Goal: Use online tool/utility

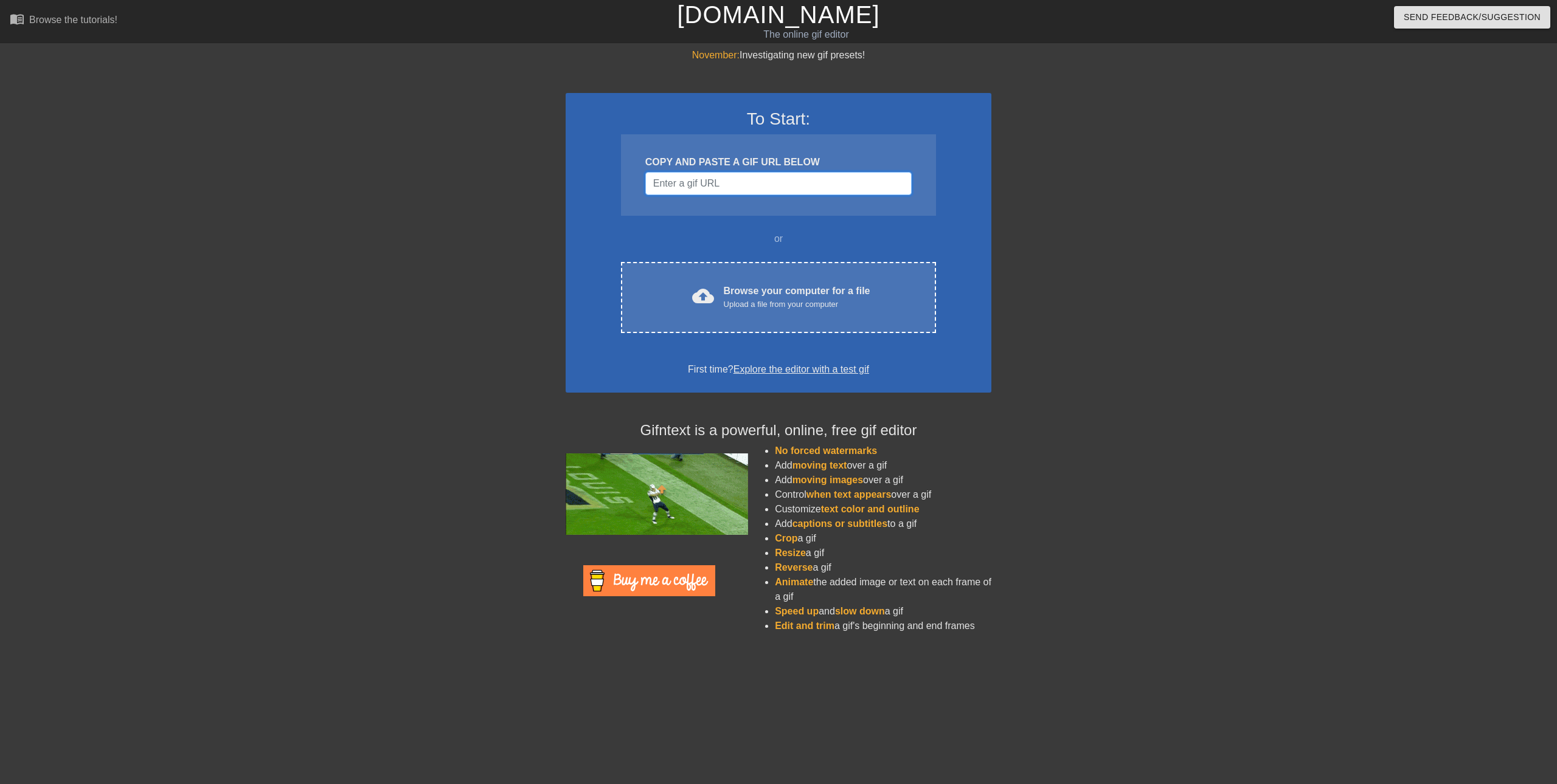
click at [770, 189] on input "Username" at bounding box center [779, 184] width 266 height 23
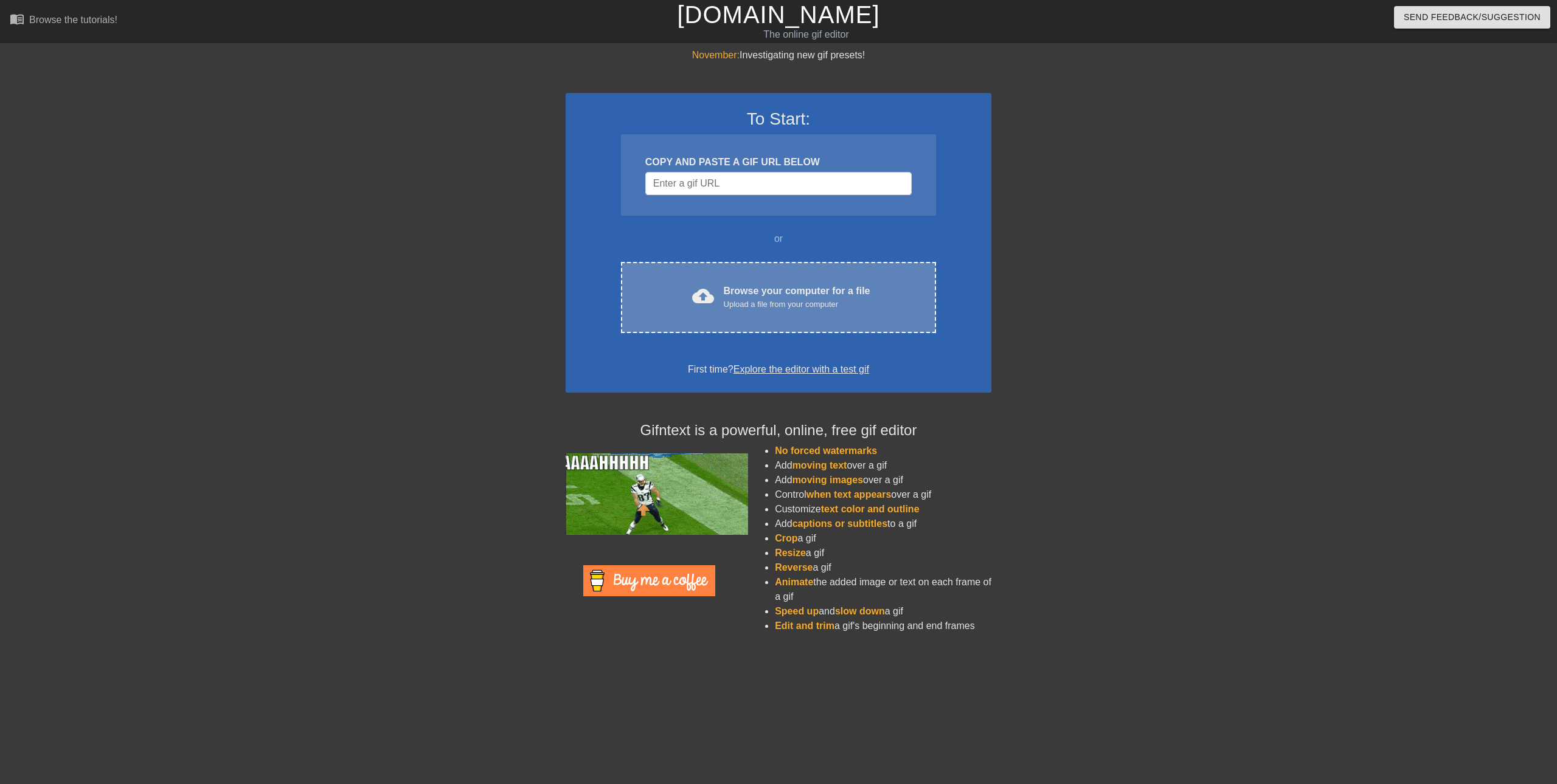
click at [773, 277] on div "cloud_upload Browse your computer for a file Upload a file from your computer C…" at bounding box center [779, 297] width 315 height 71
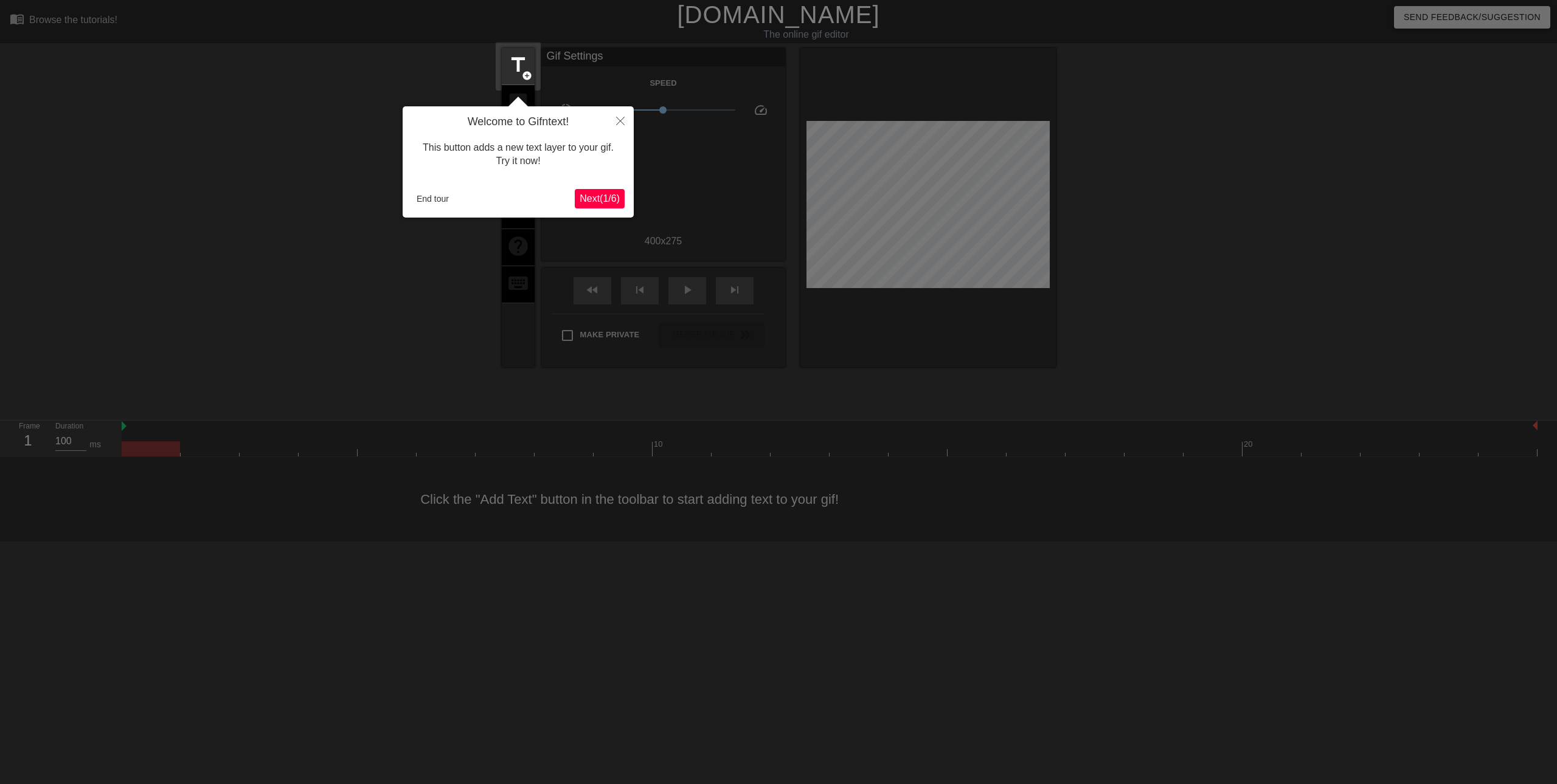
click at [594, 198] on span "Next ( 1 / 6 )" at bounding box center [600, 198] width 40 height 10
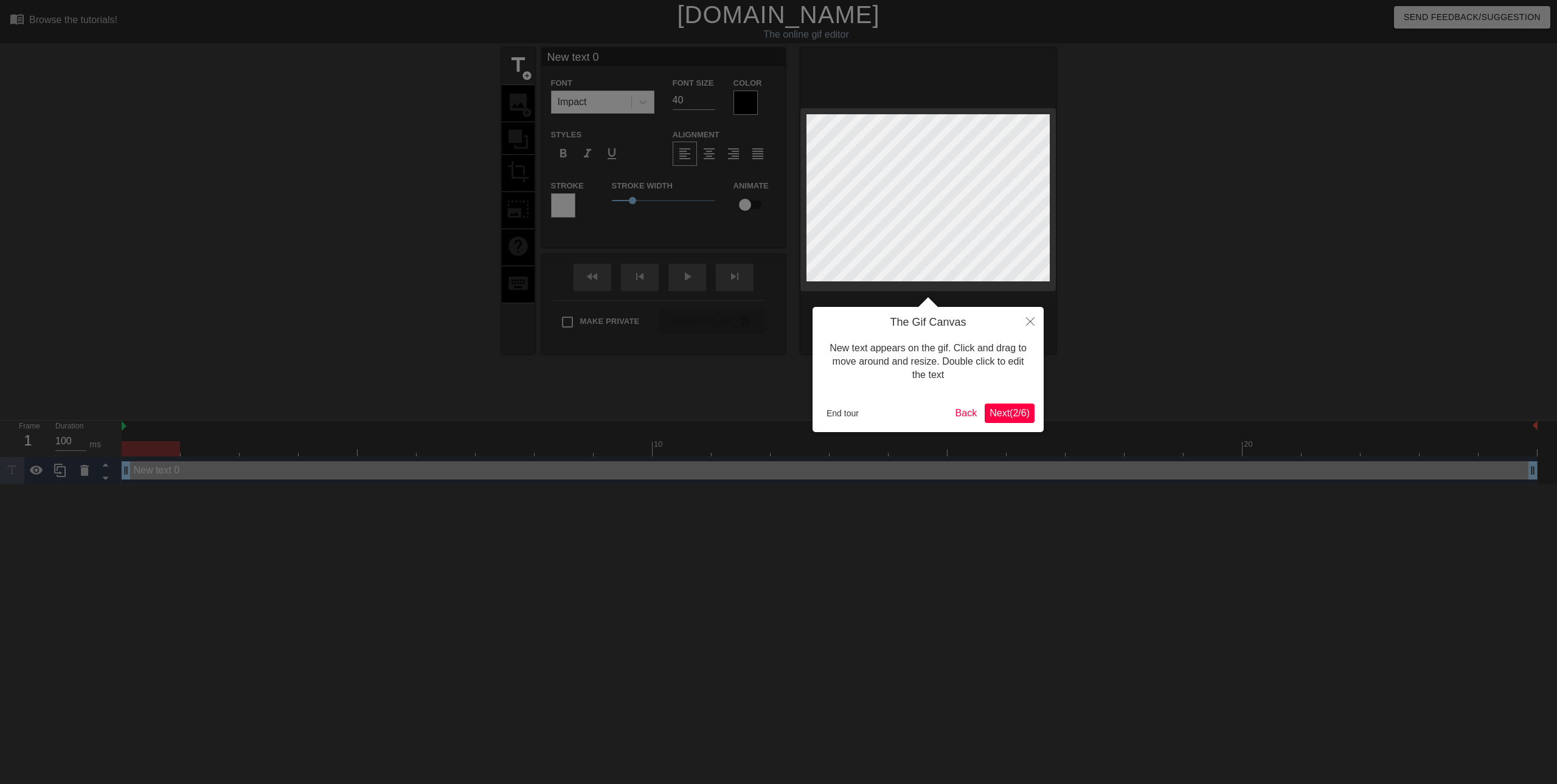
click at [998, 413] on span "Next ( 2 / 6 )" at bounding box center [1009, 413] width 40 height 10
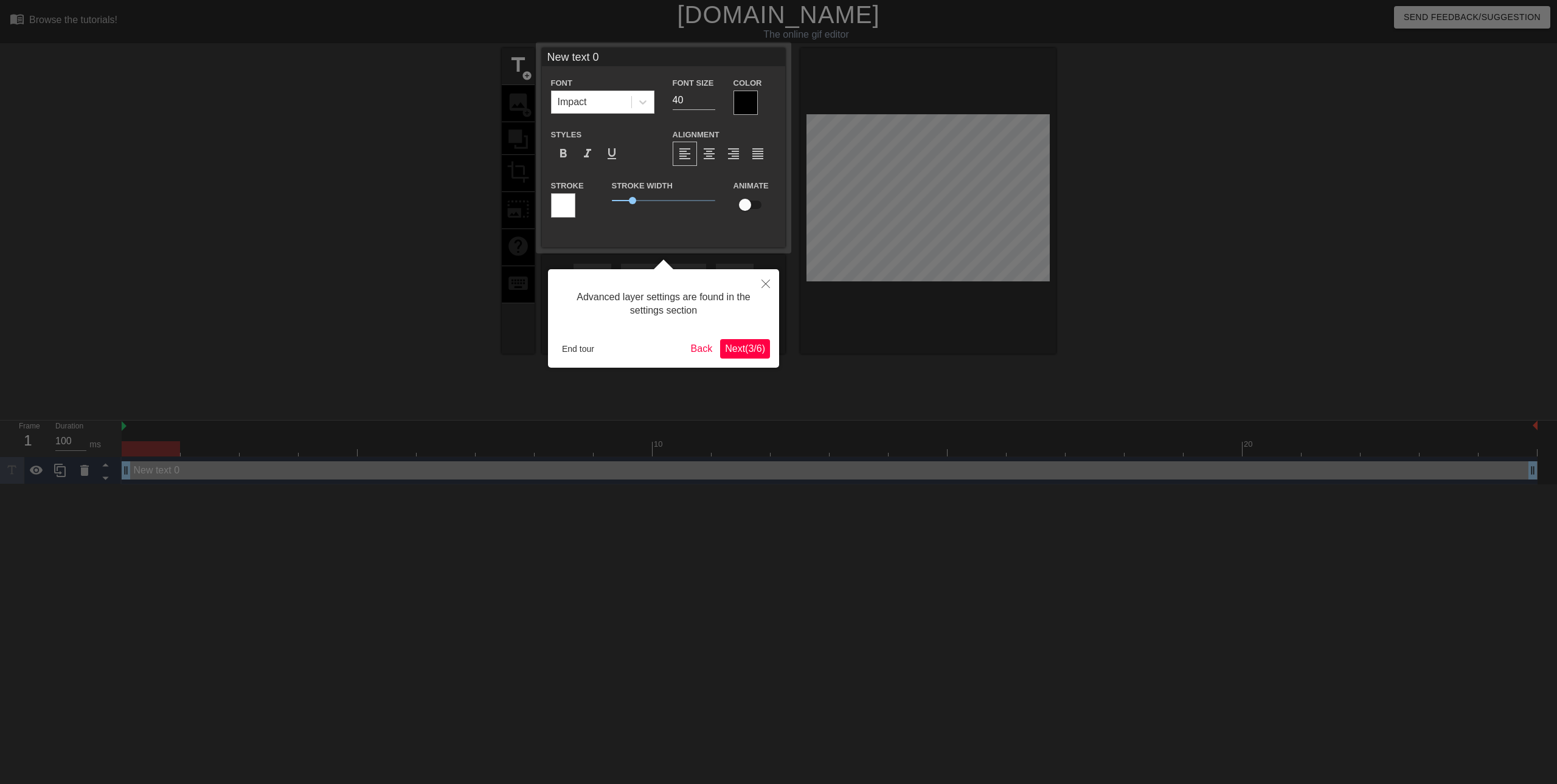
click at [740, 347] on span "Next ( 3 / 6 )" at bounding box center [745, 349] width 40 height 10
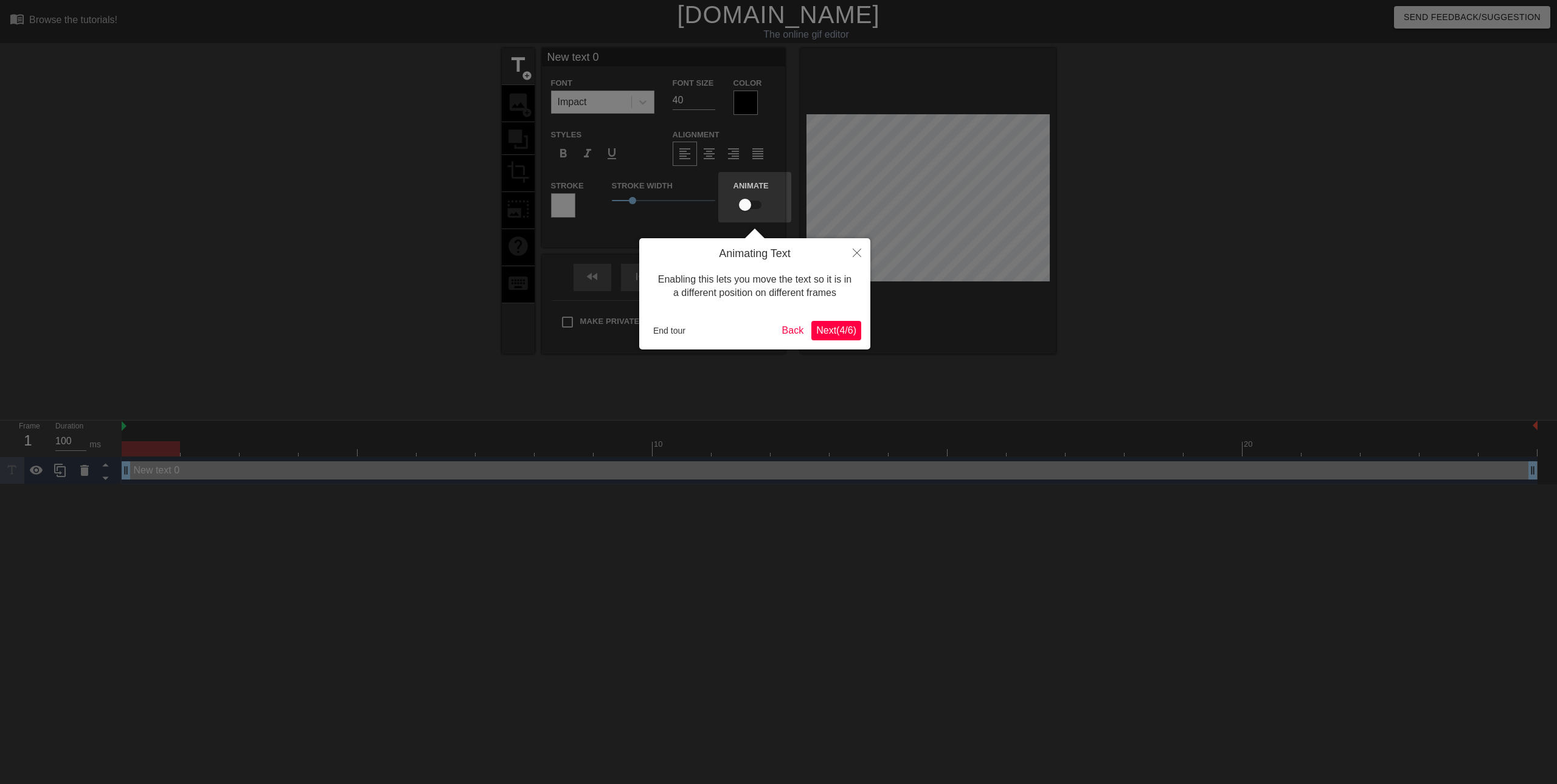
click at [826, 336] on span "Next ( 4 / 6 )" at bounding box center [836, 330] width 40 height 10
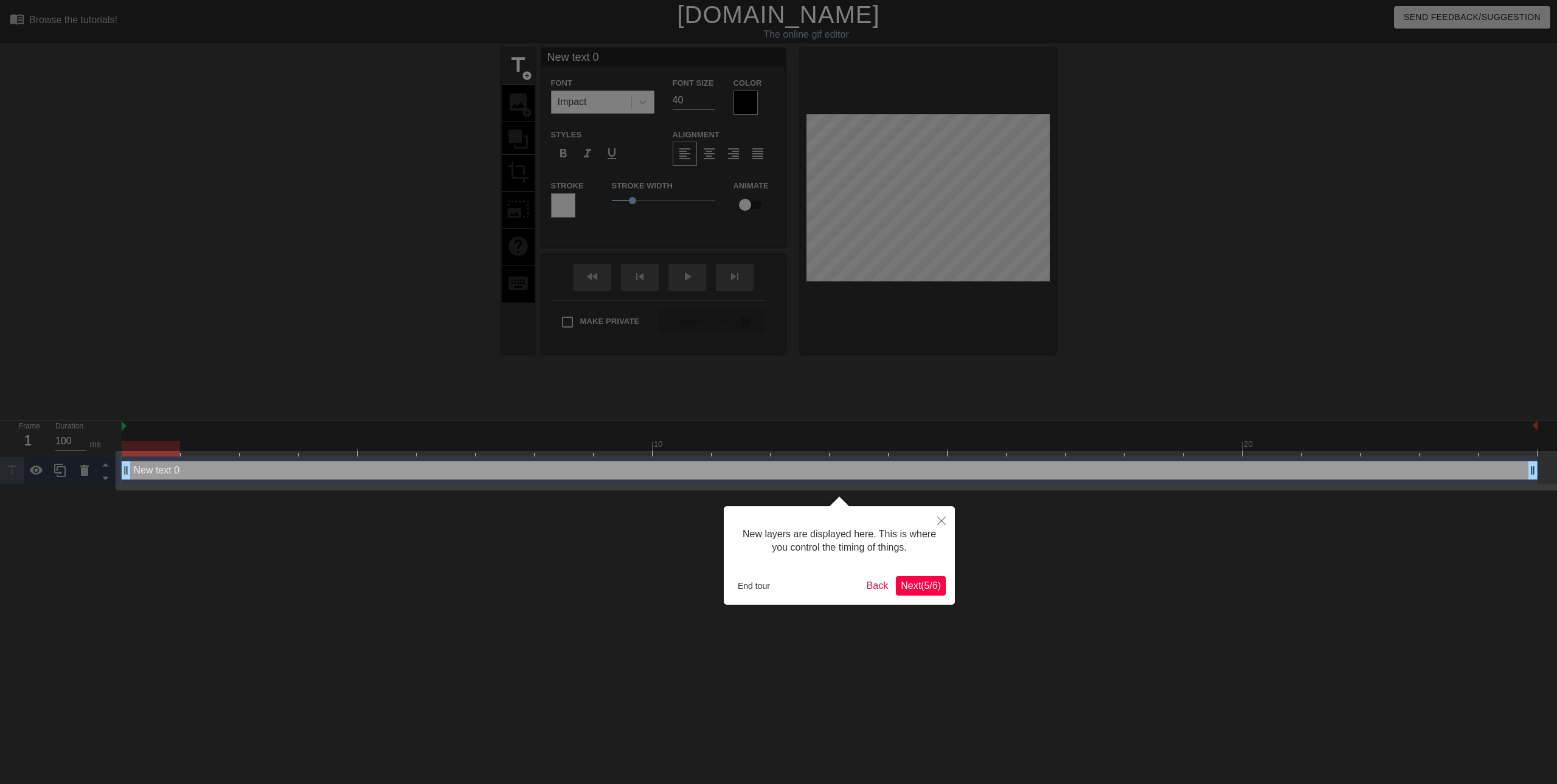
click at [910, 588] on span "Next ( 5 / 6 )" at bounding box center [921, 586] width 40 height 10
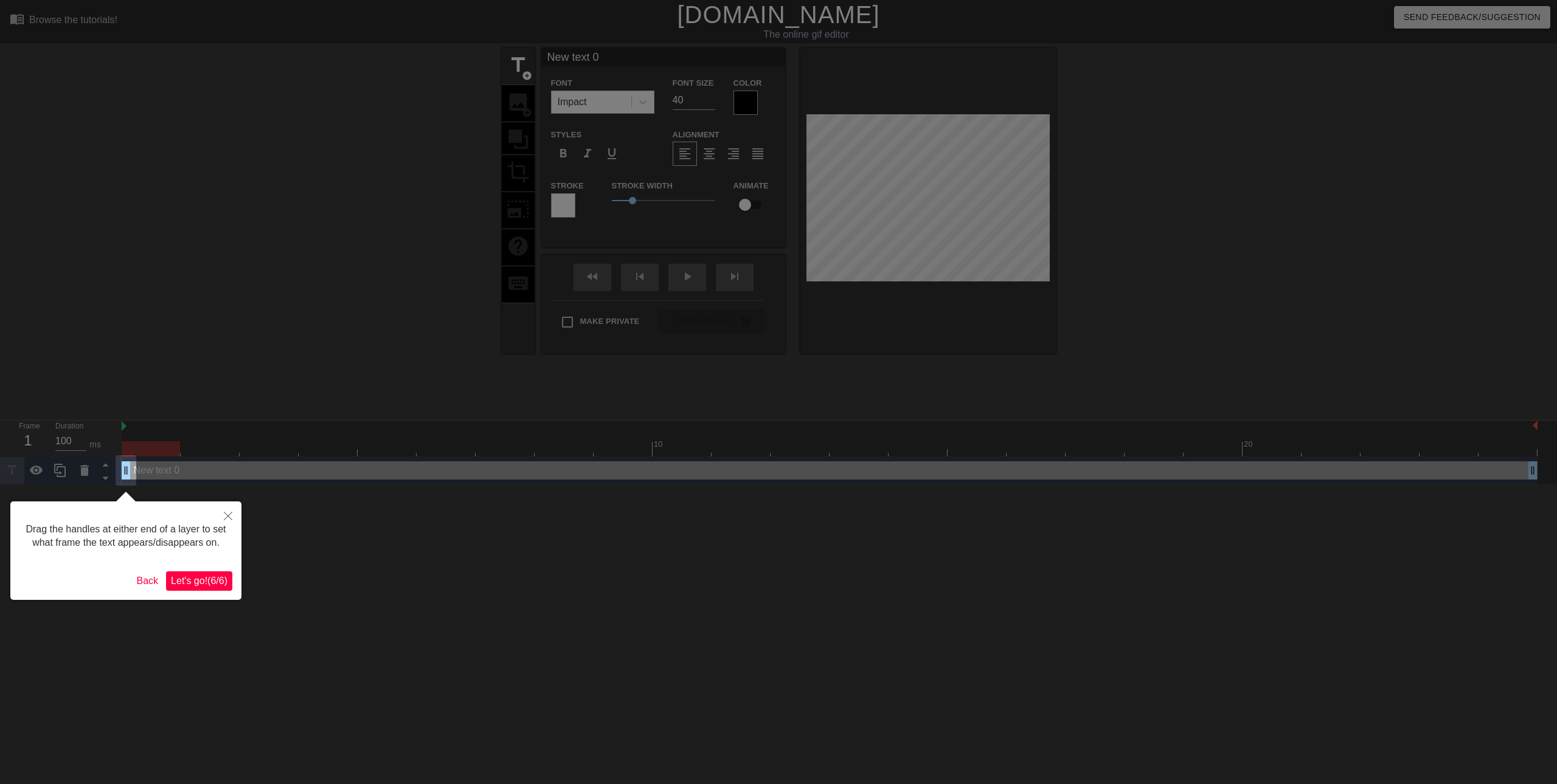
click at [206, 588] on button "Let's go! ( 6 / 6 )" at bounding box center [199, 581] width 66 height 19
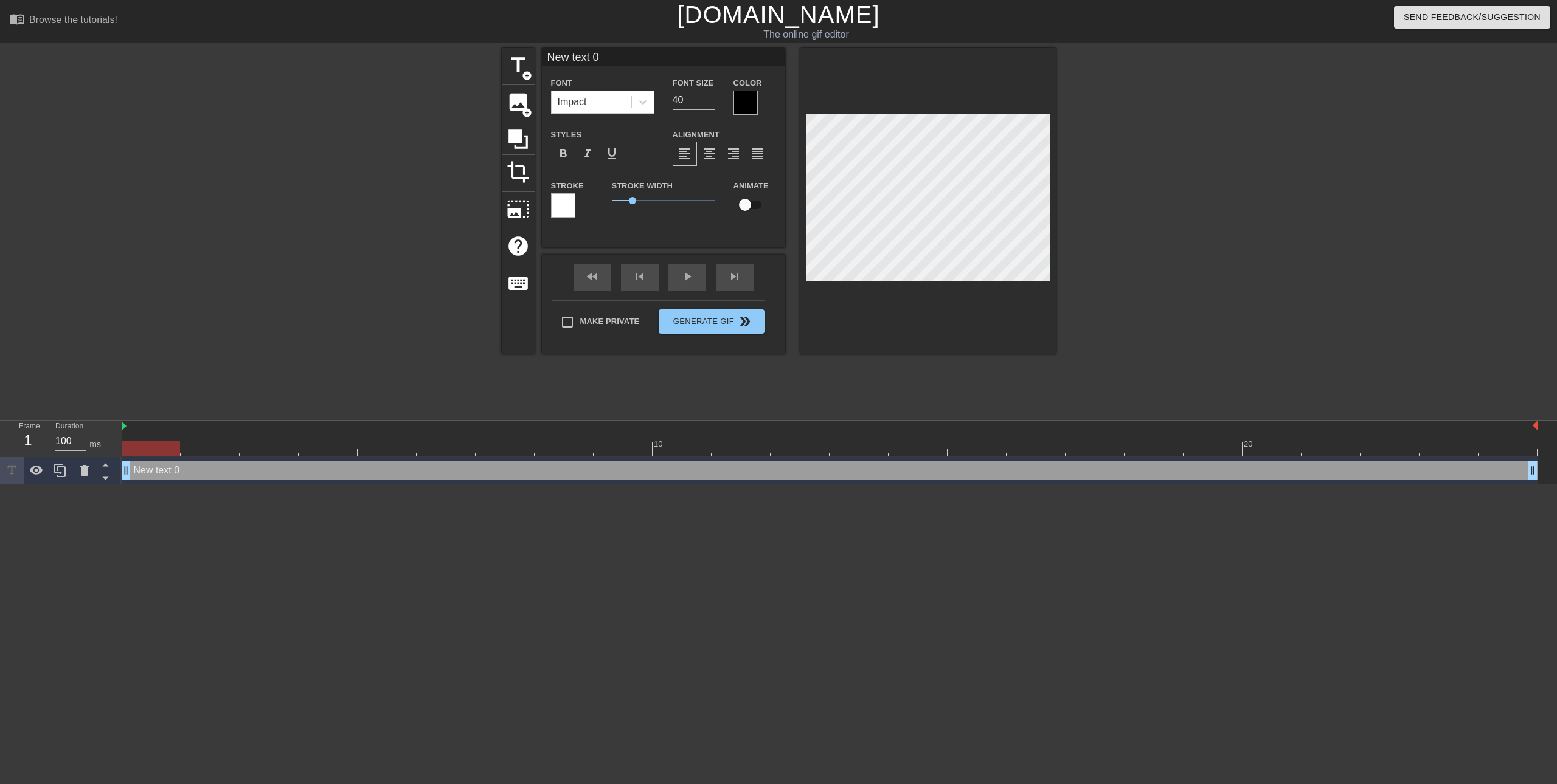
drag, startPoint x: 620, startPoint y: 55, endPoint x: 366, endPoint y: 48, distance: 254.1
click at [369, 48] on div "title add_circle image add_circle crop photo_size_select_large help keyboard Ne…" at bounding box center [778, 231] width 1557 height 365
click at [612, 53] on input "New text 0" at bounding box center [664, 57] width 243 height 18
drag, startPoint x: 608, startPoint y: 56, endPoint x: 422, endPoint y: 53, distance: 186.0
click at [419, 52] on div "title add_circle image add_circle crop photo_size_select_large help keyboard Ne…" at bounding box center [778, 231] width 1557 height 365
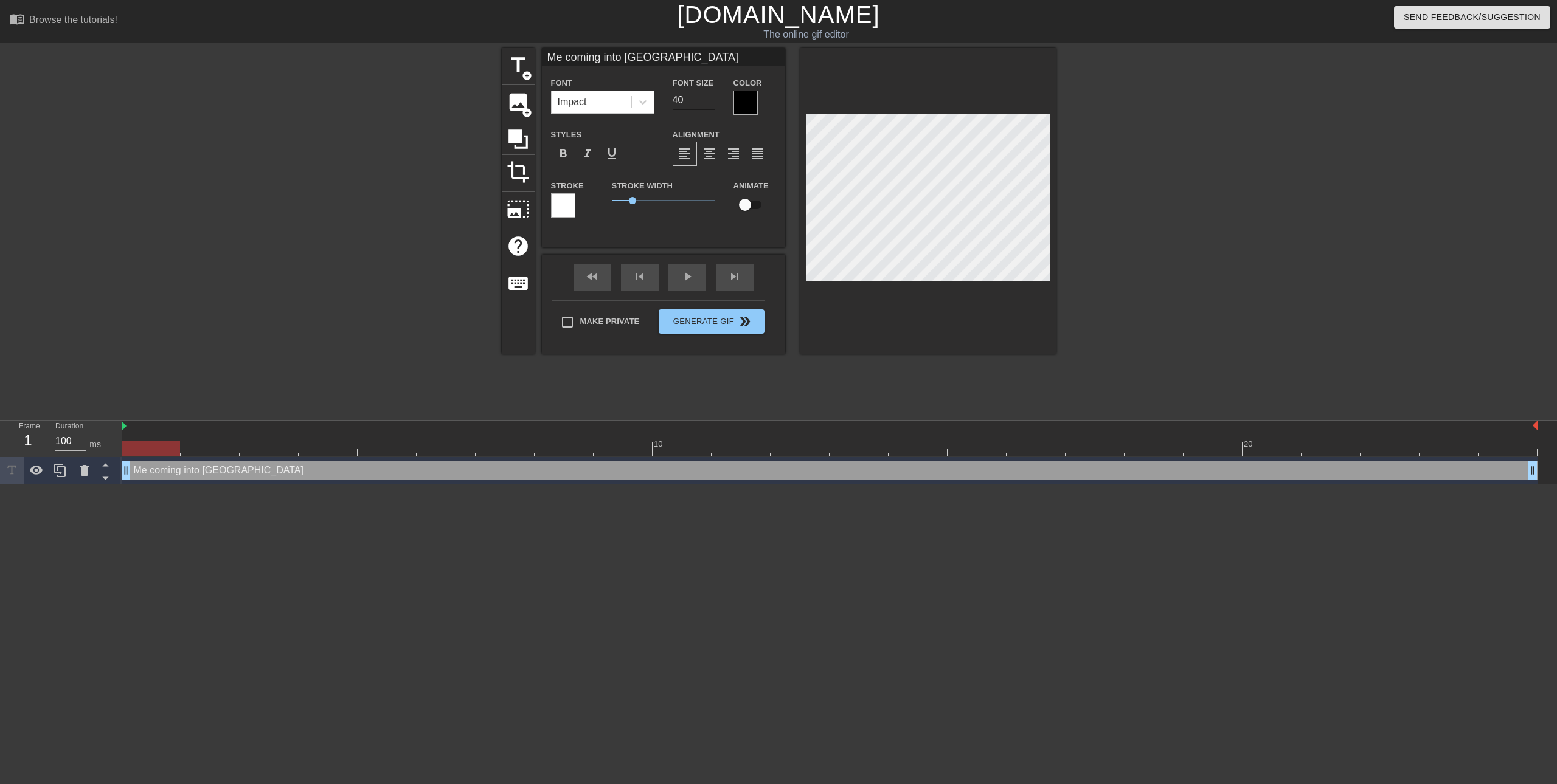
type input "Me coming into [GEOGRAPHIC_DATA]"
click at [711, 103] on input "39" at bounding box center [694, 100] width 43 height 19
click at [711, 103] on input "38" at bounding box center [694, 100] width 43 height 19
click at [711, 103] on input "37" at bounding box center [694, 100] width 43 height 19
click at [711, 103] on input "36" at bounding box center [694, 100] width 43 height 19
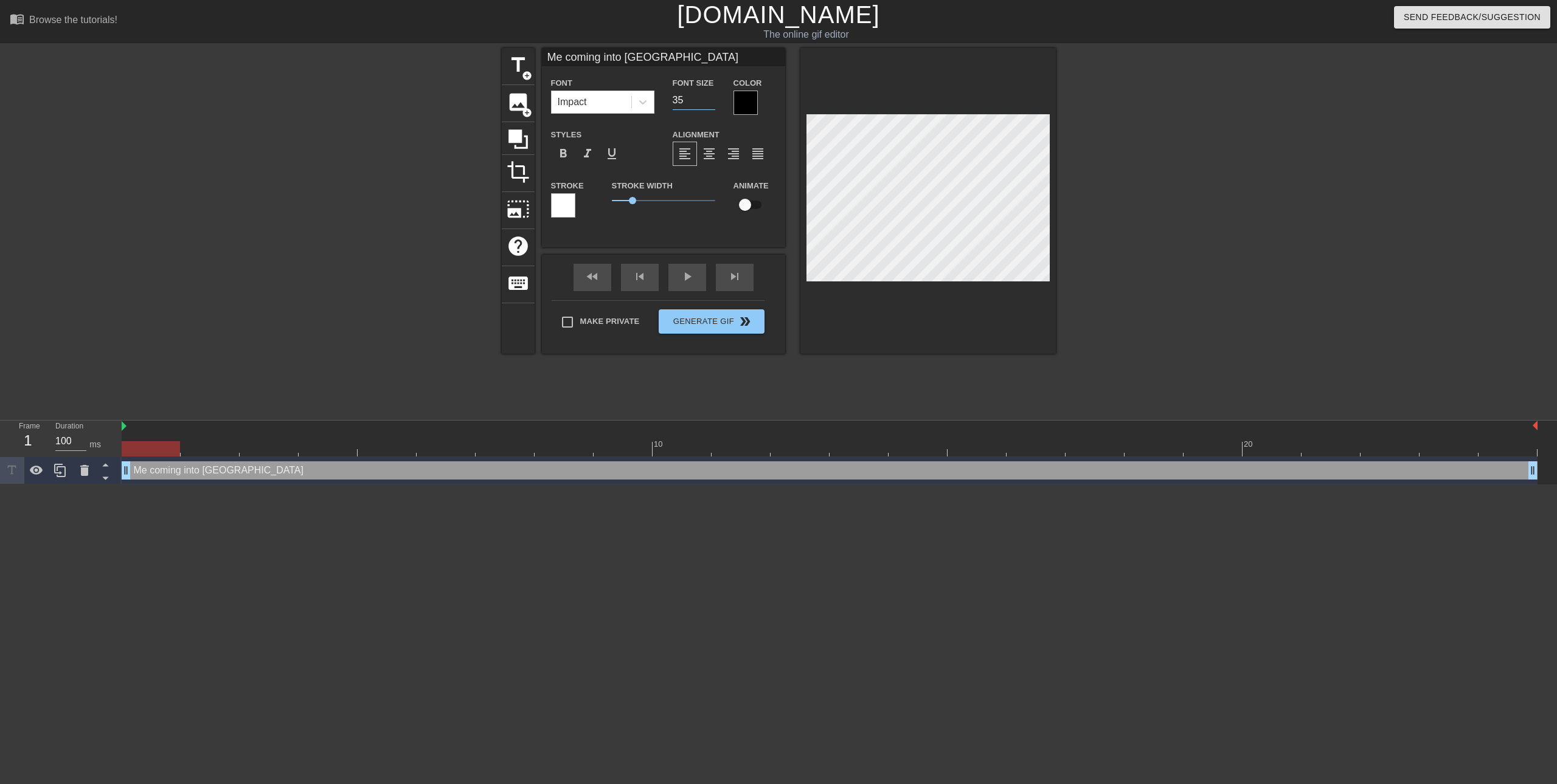
click at [711, 103] on input "35" at bounding box center [694, 100] width 43 height 19
click at [711, 103] on input "34" at bounding box center [694, 100] width 43 height 19
type input "33"
click at [711, 103] on input "33" at bounding box center [694, 100] width 43 height 19
click at [664, 53] on input "Me coming into [GEOGRAPHIC_DATA]" at bounding box center [664, 57] width 243 height 18
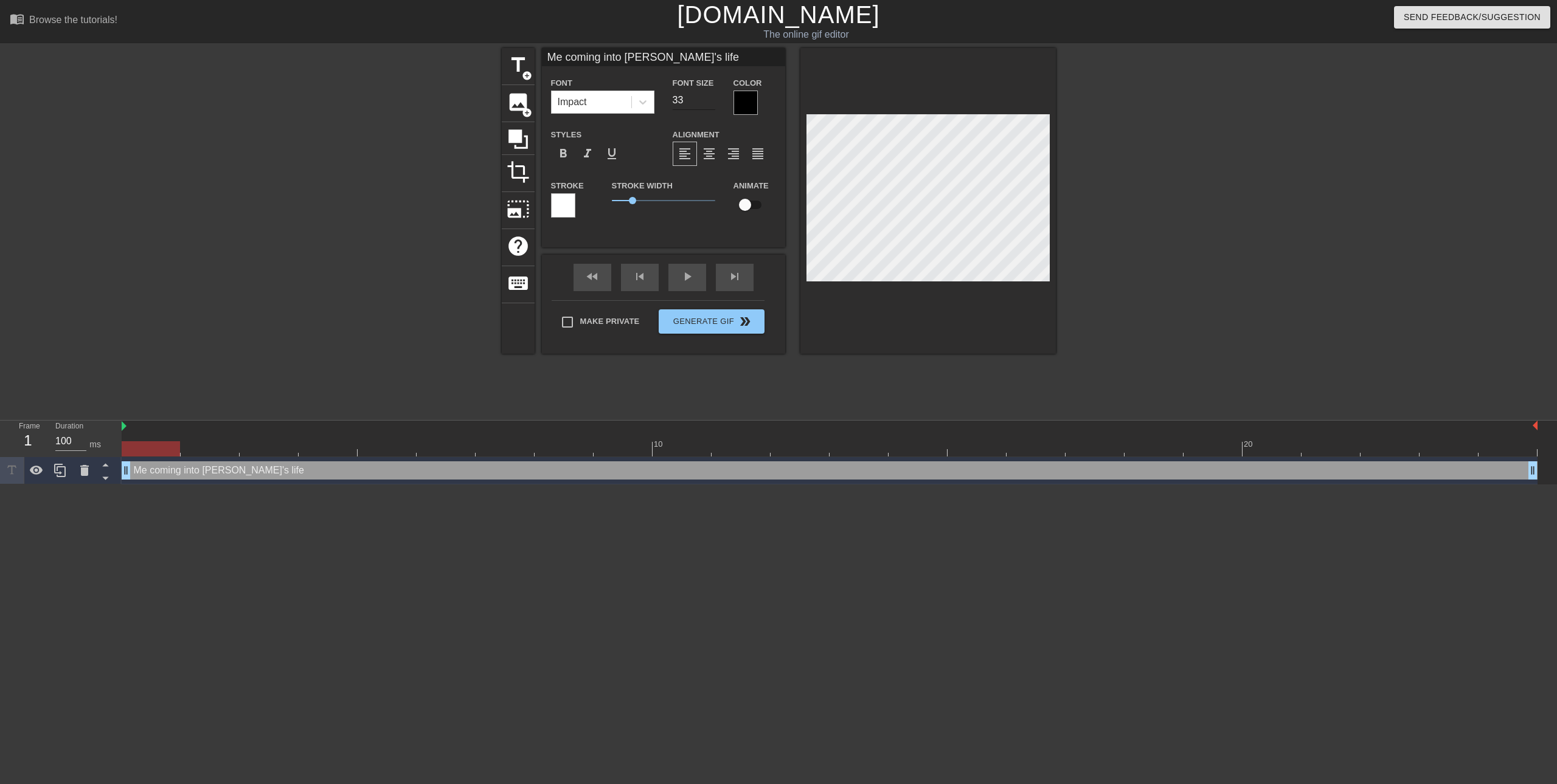
type input "Me coming into [PERSON_NAME]'s life"
click at [709, 103] on input "32" at bounding box center [694, 100] width 43 height 19
click at [709, 103] on input "31" at bounding box center [694, 100] width 43 height 19
click at [709, 103] on input "30" at bounding box center [694, 100] width 43 height 19
type input "29"
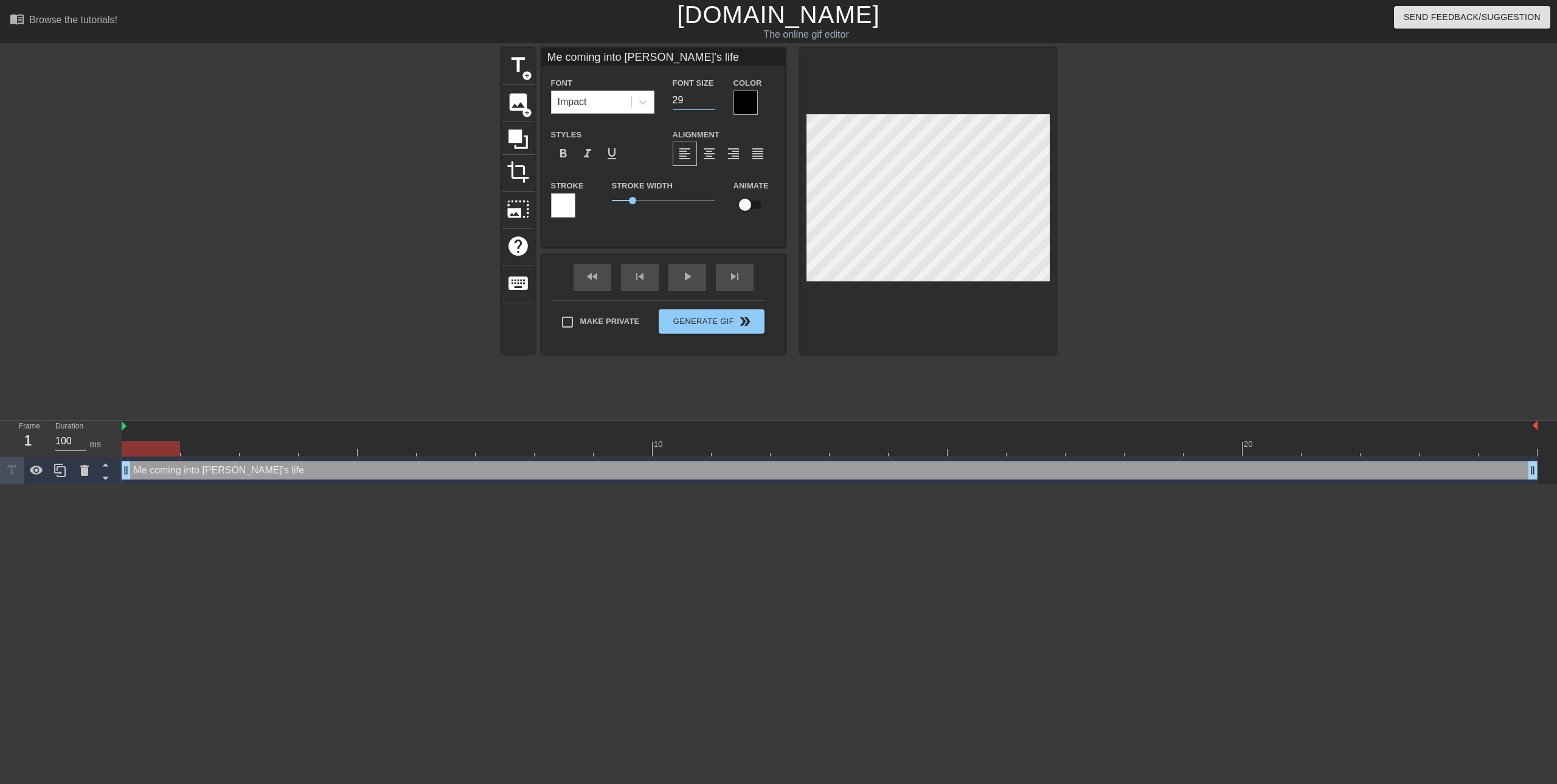
click at [709, 103] on input "29" at bounding box center [694, 100] width 43 height 19
click at [734, 102] on div at bounding box center [745, 103] width 24 height 24
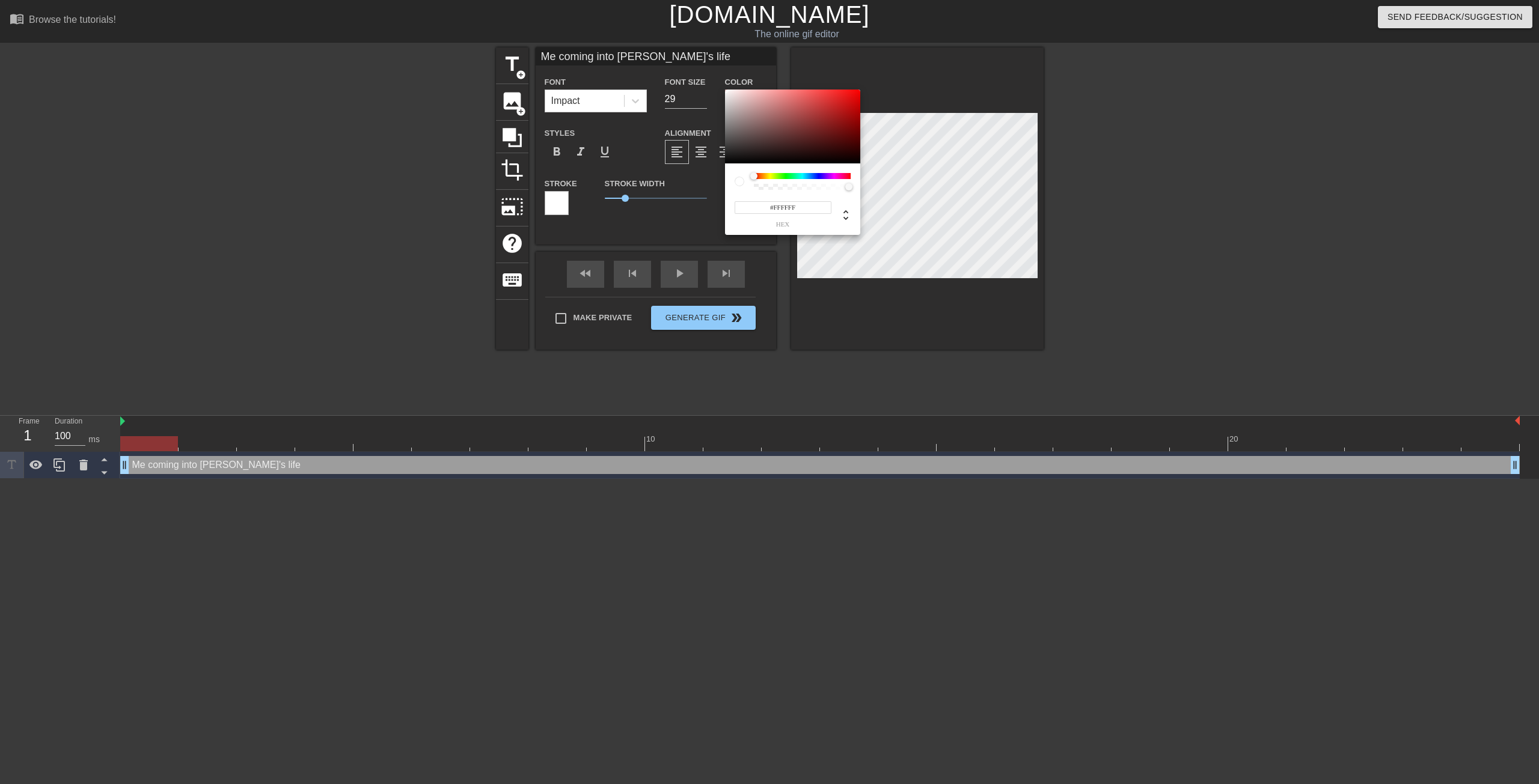
type input "#000000"
drag, startPoint x: 741, startPoint y: 92, endPoint x: 610, endPoint y: 372, distance: 309.1
click at [618, 369] on div "#000000 hex" at bounding box center [769, 392] width 1539 height 784
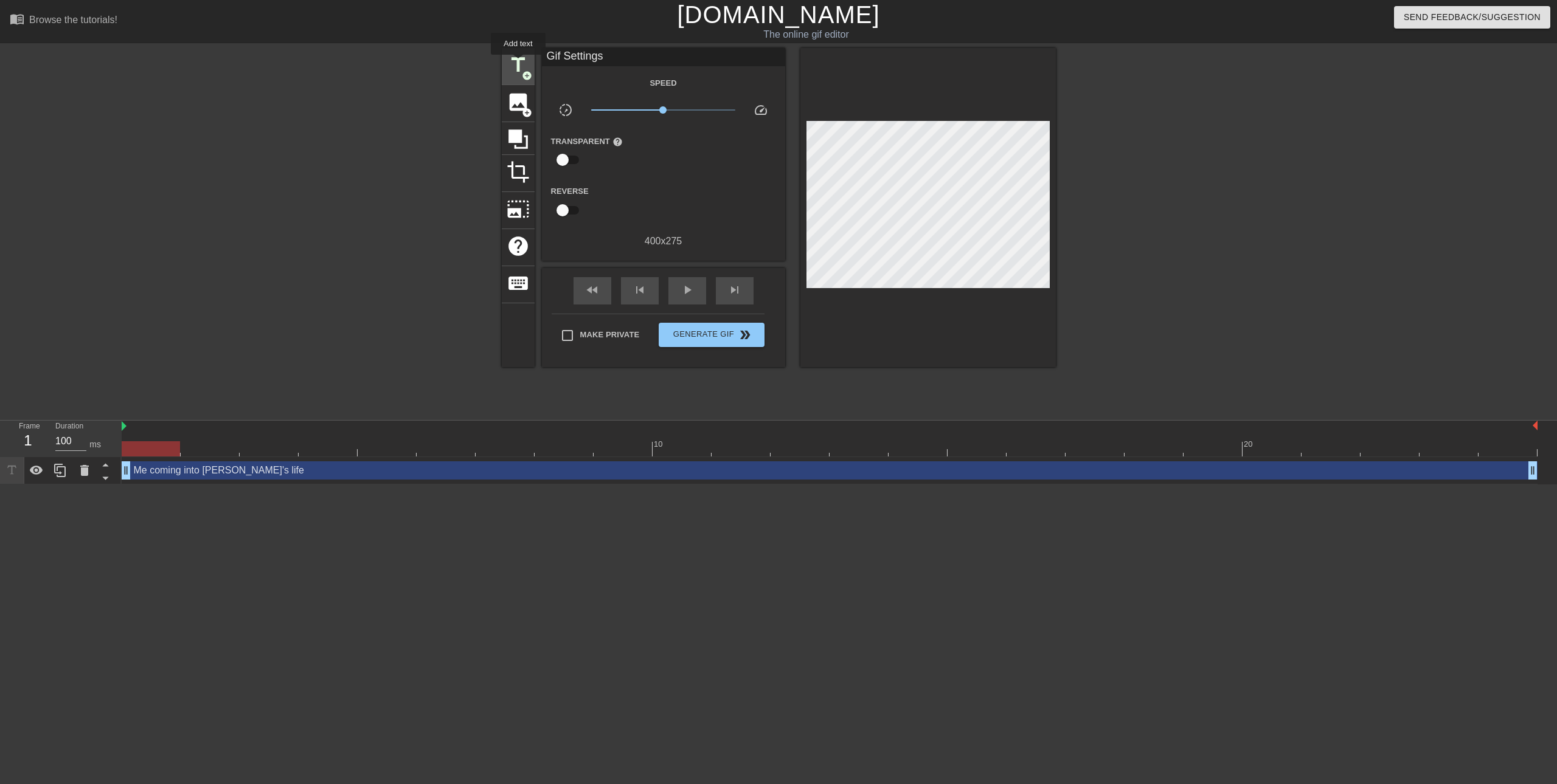
click at [518, 63] on span "title" at bounding box center [518, 65] width 23 height 23
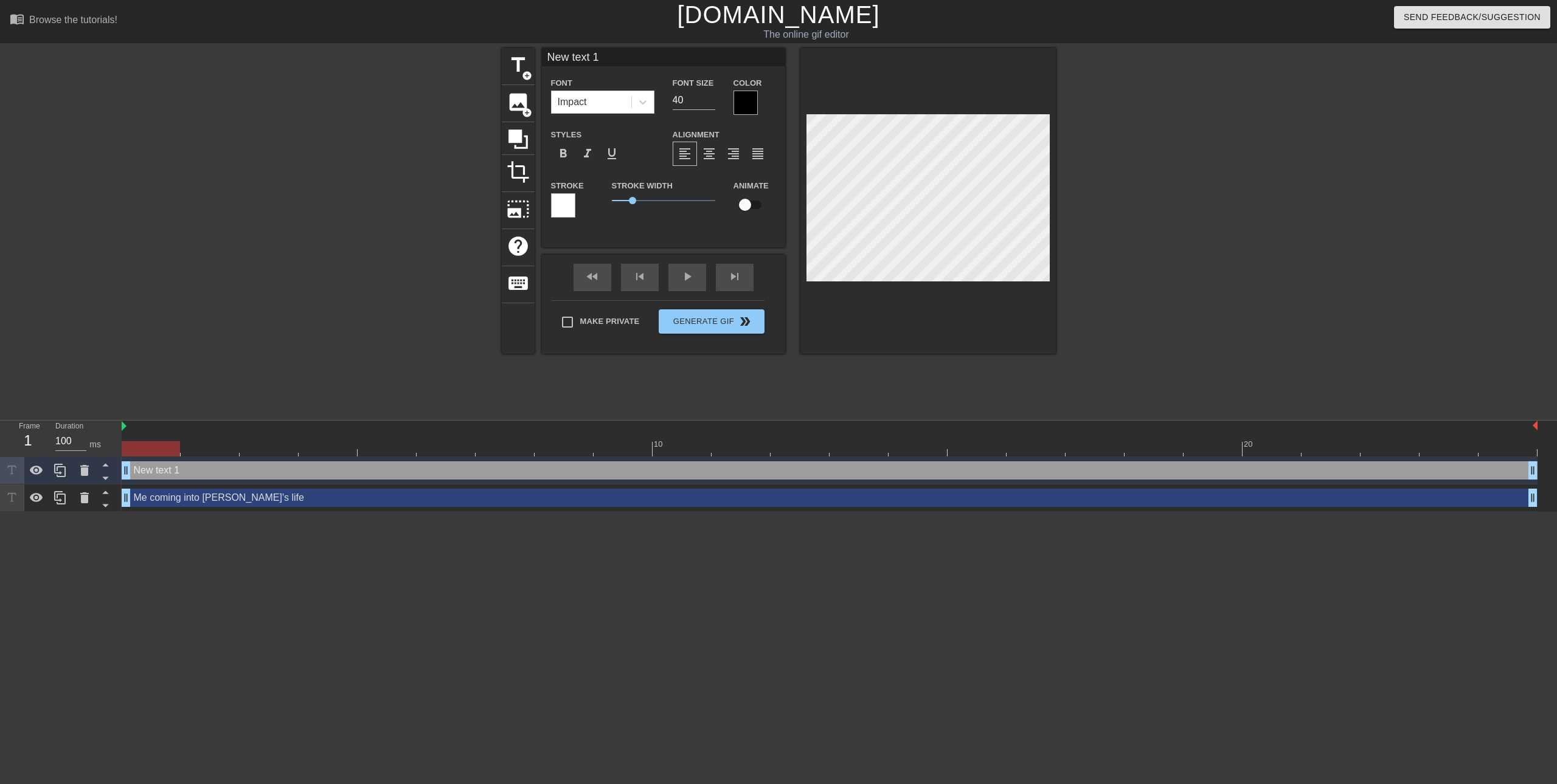
drag, startPoint x: 623, startPoint y: 58, endPoint x: 399, endPoint y: 61, distance: 224.0
click at [399, 61] on div "title add_circle image add_circle crop photo_size_select_large help keyboard Ne…" at bounding box center [778, 231] width 1557 height 365
type input "to bring her happiness"
click at [709, 103] on input "39" at bounding box center [694, 100] width 43 height 19
click at [709, 103] on input "38" at bounding box center [694, 100] width 43 height 19
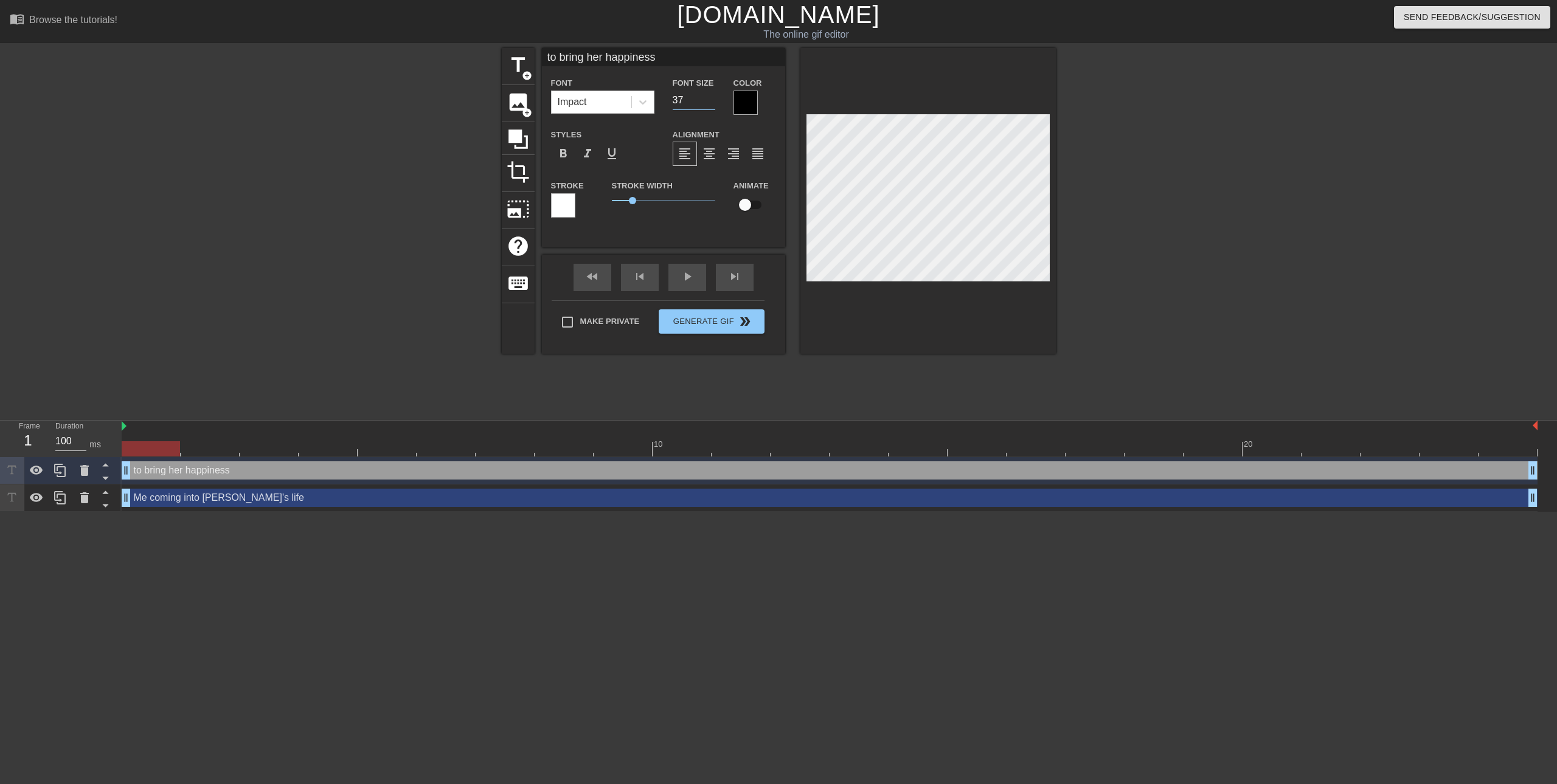
click at [709, 103] on input "37" at bounding box center [694, 100] width 43 height 19
click at [709, 103] on input "36" at bounding box center [694, 100] width 43 height 19
click at [709, 103] on input "35" at bounding box center [694, 100] width 43 height 19
click at [706, 102] on input "34" at bounding box center [694, 100] width 43 height 19
click at [706, 102] on input "33" at bounding box center [694, 100] width 43 height 19
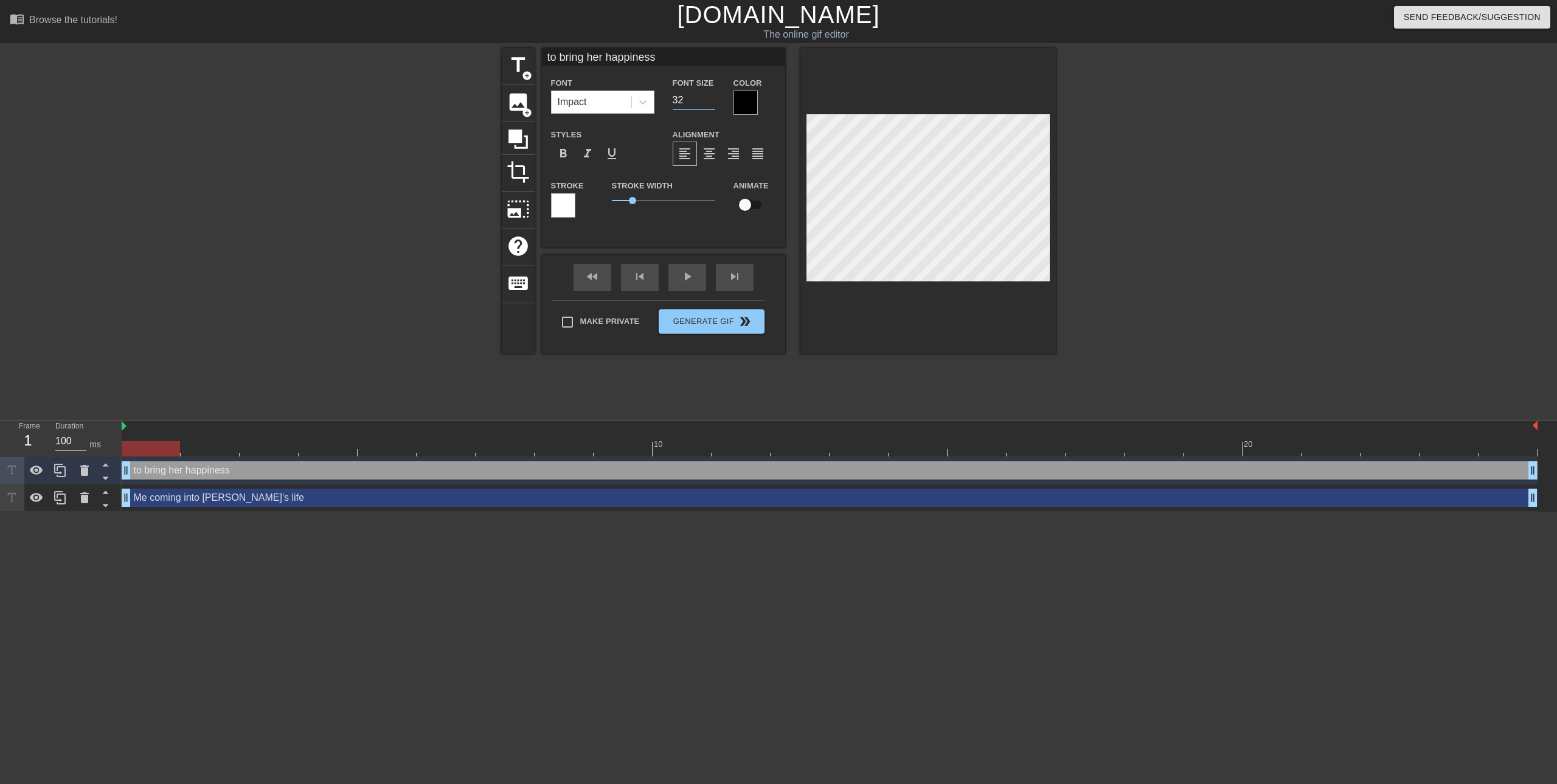
click at [706, 102] on input "32" at bounding box center [694, 100] width 43 height 19
type input "31"
click at [706, 102] on input "31" at bounding box center [694, 100] width 43 height 19
click at [1253, 258] on div "title add_circle image add_circle crop photo_size_select_large help keyboard to…" at bounding box center [778, 231] width 1557 height 365
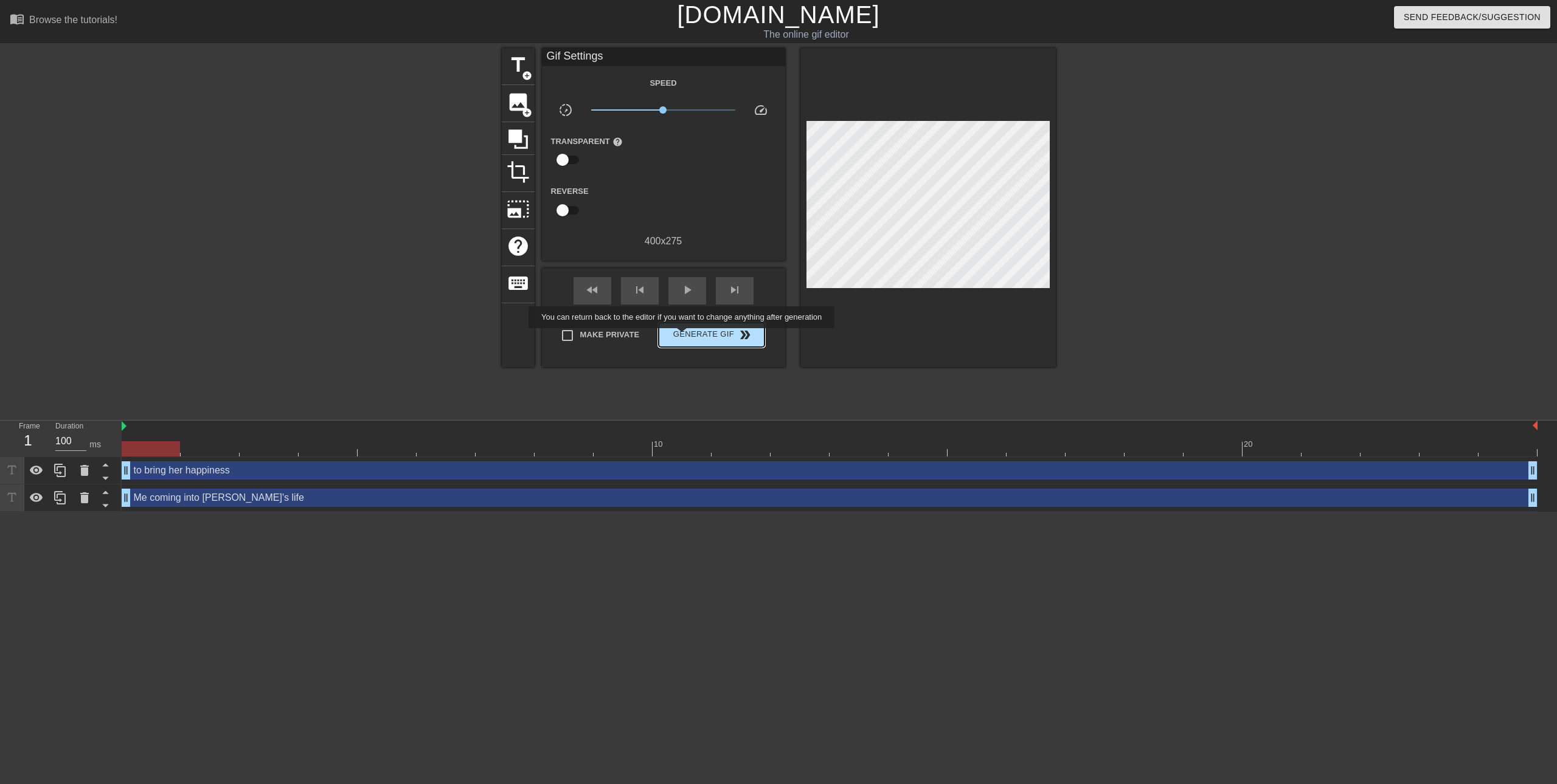
click at [683, 337] on span "Generate Gif double_arrow" at bounding box center [711, 335] width 96 height 15
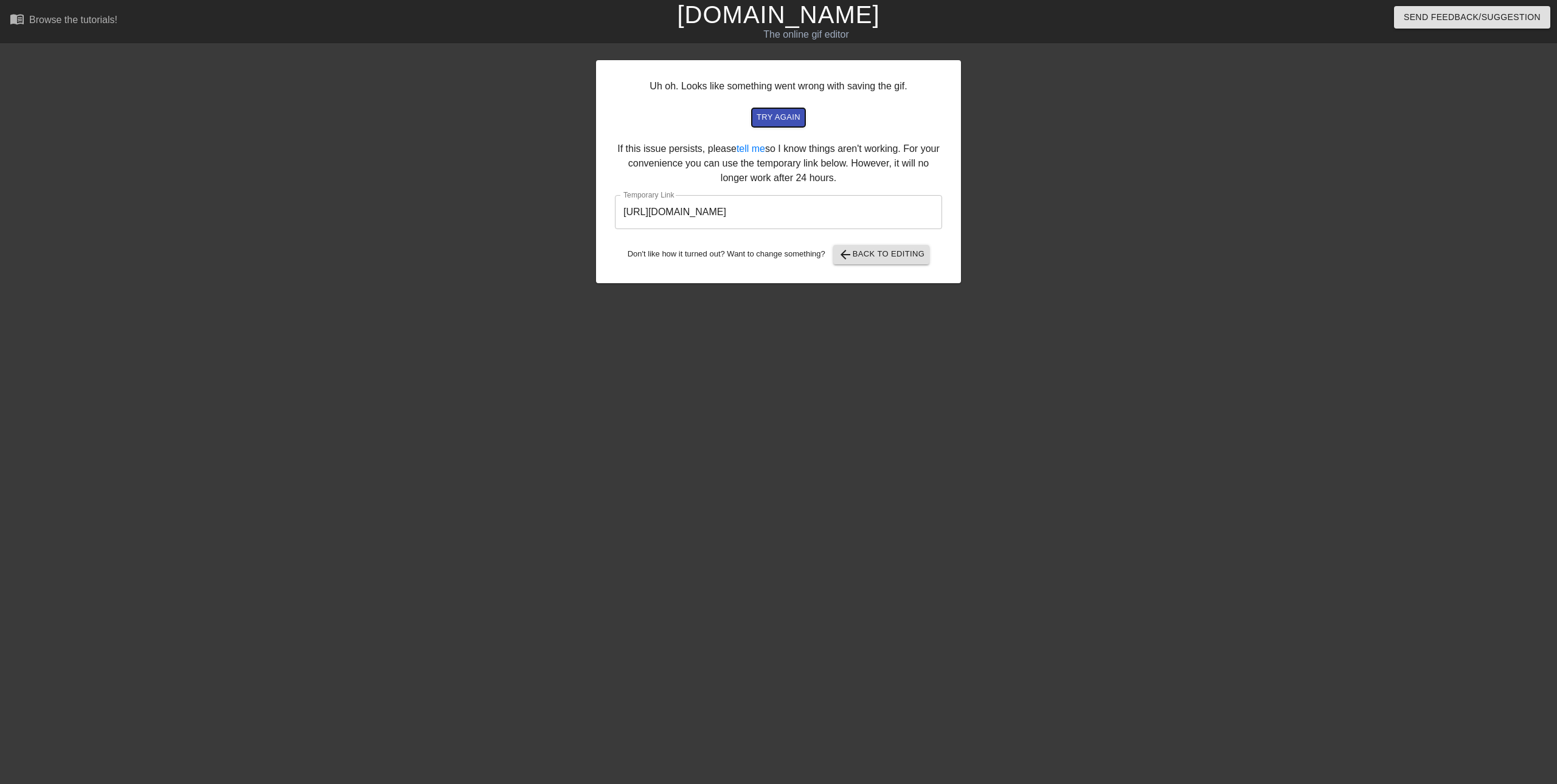
click at [769, 120] on span "try again" at bounding box center [778, 117] width 44 height 14
click at [755, 145] on link "tell me" at bounding box center [750, 148] width 29 height 10
click at [891, 249] on span "arrow_back Back to Editing" at bounding box center [881, 255] width 87 height 15
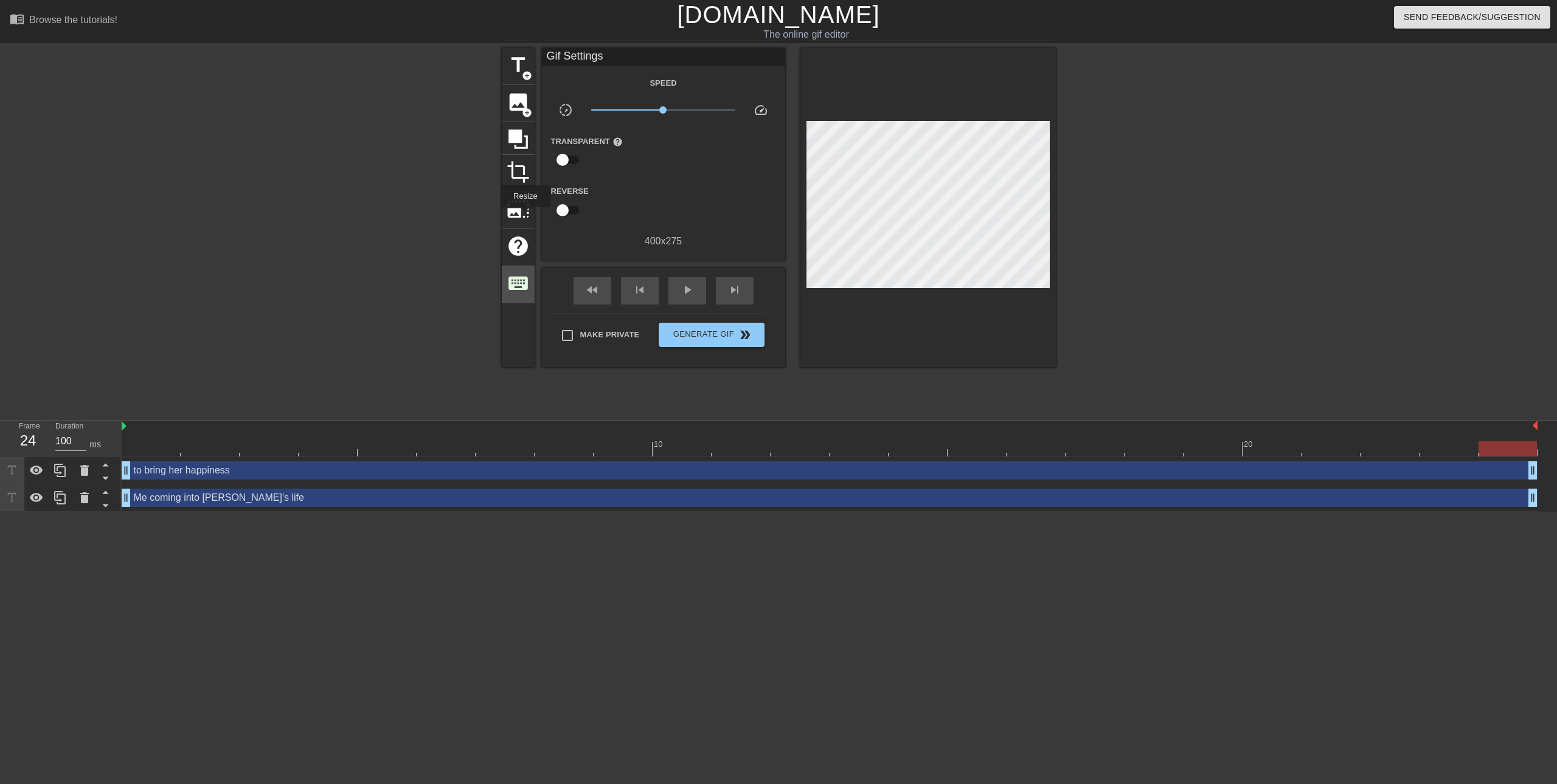
click at [523, 297] on div "title add_circle image add_circle crop photo_size_select_large help keyboard" at bounding box center [518, 207] width 33 height 319
click at [703, 330] on span "Generate Gif double_arrow" at bounding box center [711, 335] width 96 height 15
